Goal: Book appointment/travel/reservation

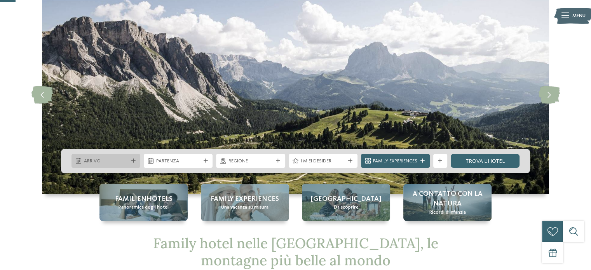
click at [132, 161] on icon at bounding box center [133, 161] width 4 height 4
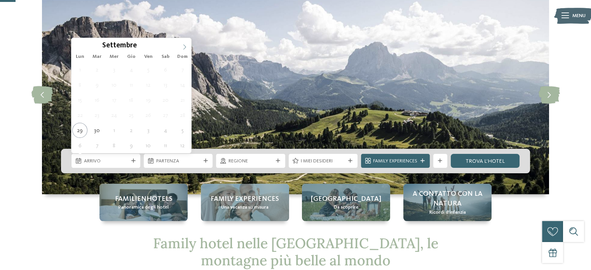
click at [183, 46] on icon at bounding box center [184, 46] width 5 height 5
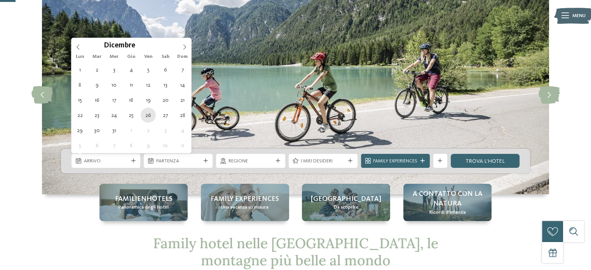
type div "26.12.2025"
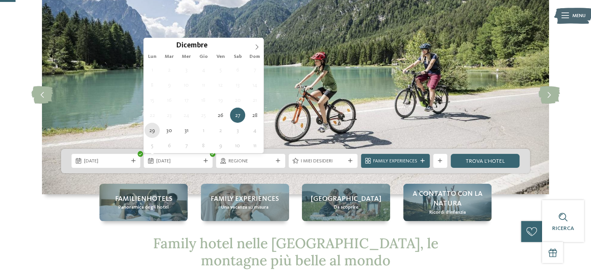
type div "29.12.2025"
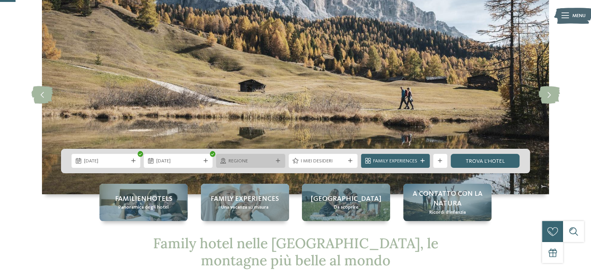
click at [259, 162] on span "Regione" at bounding box center [251, 161] width 44 height 7
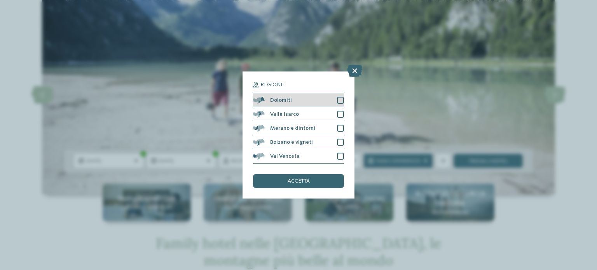
click at [341, 100] on div at bounding box center [340, 100] width 7 height 7
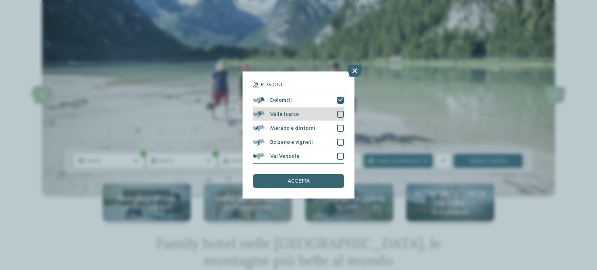
click at [339, 116] on div at bounding box center [340, 114] width 7 height 7
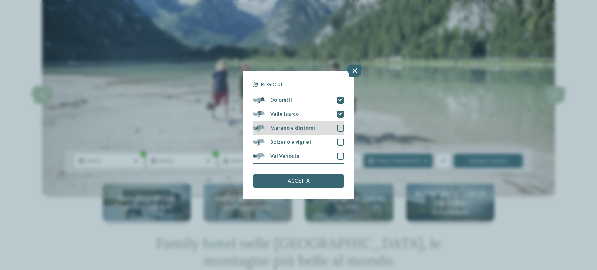
drag, startPoint x: 339, startPoint y: 124, endPoint x: 339, endPoint y: 133, distance: 9.3
click at [339, 125] on div "Merano e dintorni" at bounding box center [298, 128] width 91 height 14
click at [339, 137] on div "Bolzano e vigneti" at bounding box center [298, 142] width 91 height 14
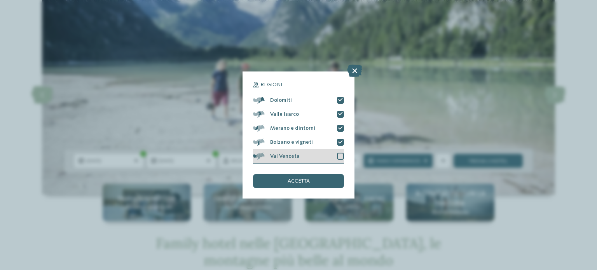
click at [339, 152] on div "Val Venosta" at bounding box center [298, 156] width 91 height 14
click at [313, 186] on div "accetta" at bounding box center [298, 181] width 91 height 14
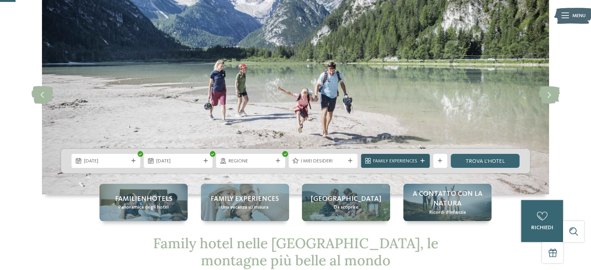
click at [396, 161] on span "Family Experiences" at bounding box center [395, 161] width 44 height 7
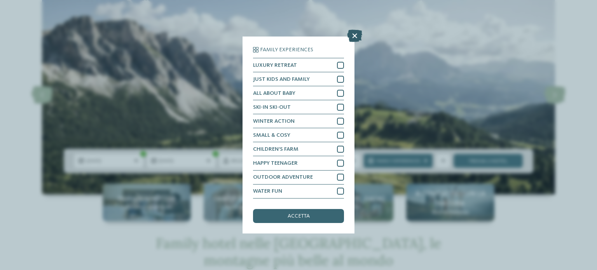
click at [354, 37] on icon at bounding box center [354, 36] width 15 height 12
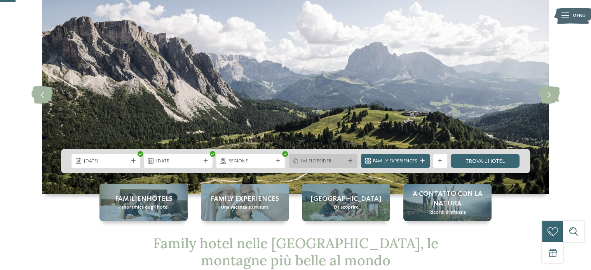
click at [322, 159] on span "I miei desideri" at bounding box center [323, 161] width 44 height 7
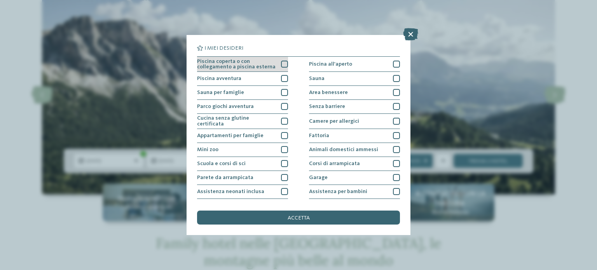
click at [284, 66] on div at bounding box center [284, 64] width 7 height 7
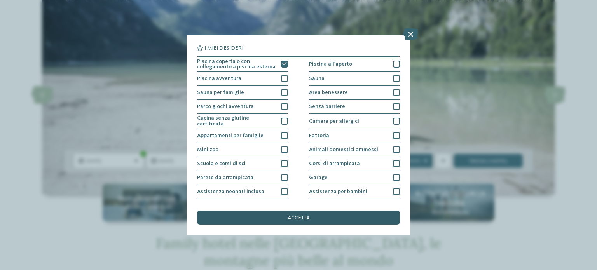
click at [304, 220] on span "accetta" at bounding box center [299, 217] width 22 height 5
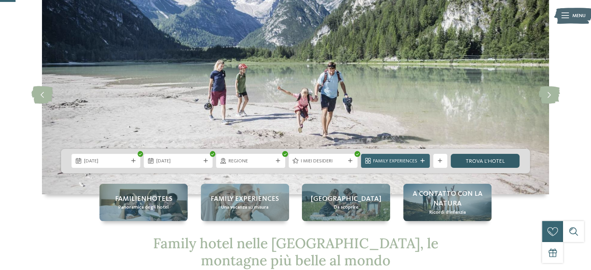
click at [482, 161] on link "trova l’hotel" at bounding box center [485, 161] width 69 height 14
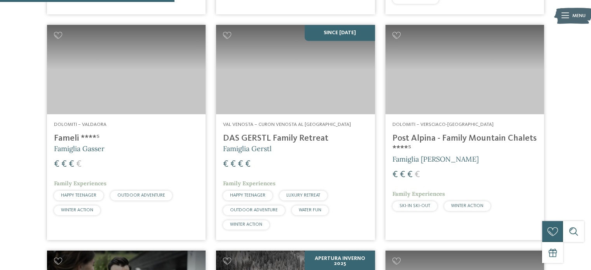
scroll to position [505, 0]
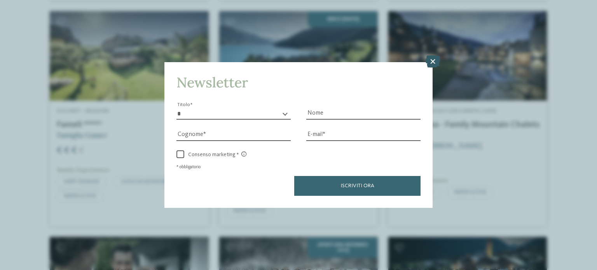
click at [430, 60] on icon at bounding box center [432, 61] width 15 height 12
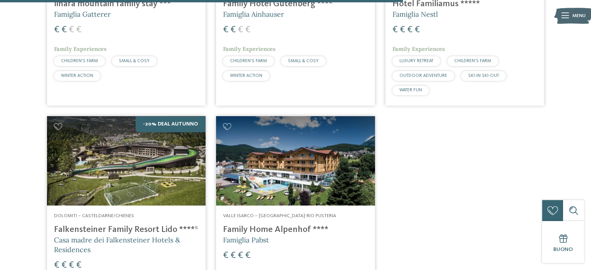
scroll to position [1088, 0]
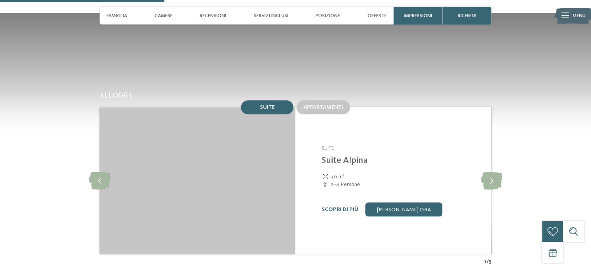
scroll to position [739, 0]
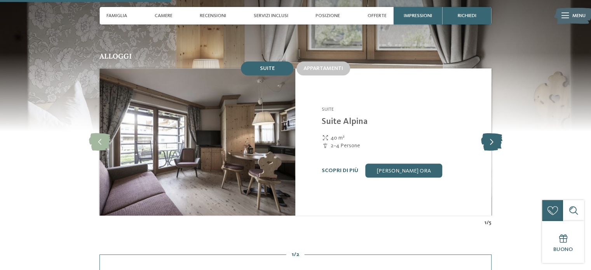
click at [494, 133] on icon at bounding box center [491, 141] width 21 height 17
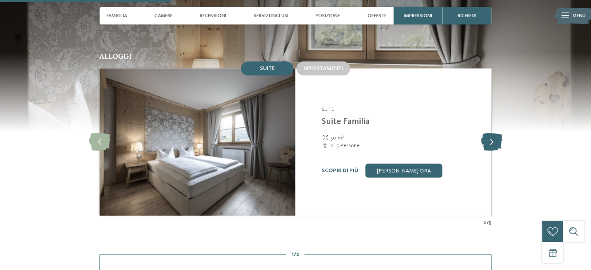
click at [493, 133] on icon at bounding box center [491, 141] width 21 height 17
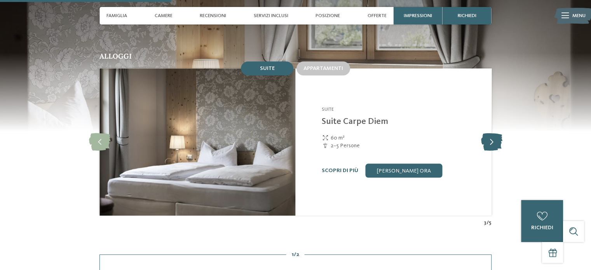
click at [493, 133] on icon at bounding box center [491, 141] width 21 height 17
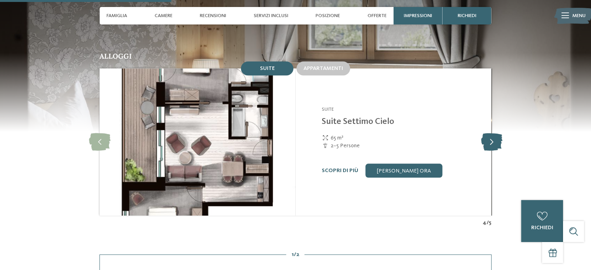
click at [493, 133] on icon at bounding box center [491, 141] width 21 height 17
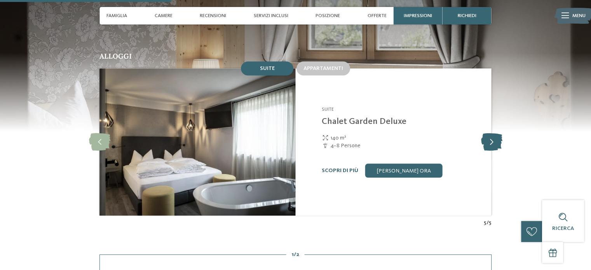
click at [496, 133] on icon at bounding box center [491, 141] width 21 height 17
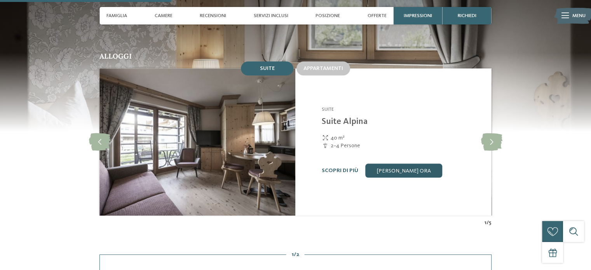
click at [412, 164] on link "[PERSON_NAME] ora" at bounding box center [403, 171] width 77 height 14
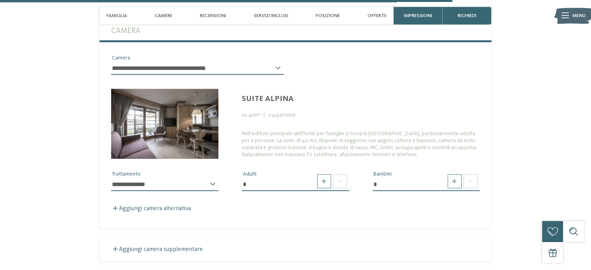
scroll to position [2019, 0]
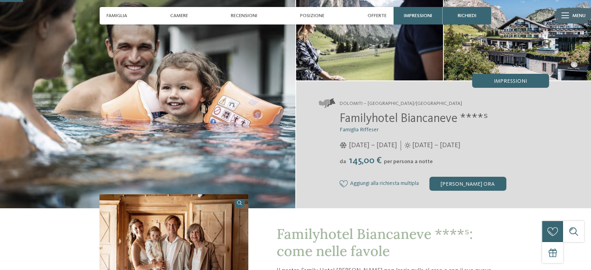
scroll to position [78, 0]
